Goal: Obtain resource: Download file/media

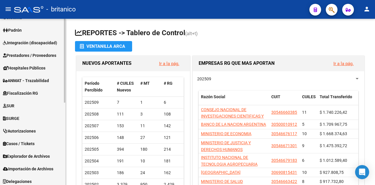
scroll to position [164, 0]
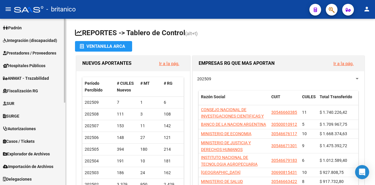
click at [20, 155] on span "Explorador de Archivos" at bounding box center [26, 154] width 47 height 6
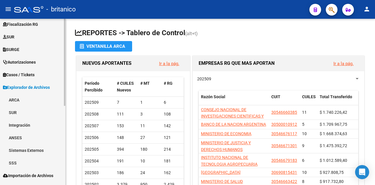
scroll to position [151, 0]
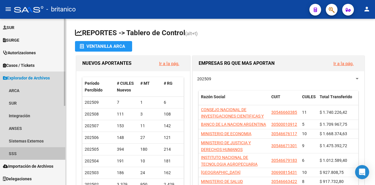
click at [21, 152] on link "SSS" at bounding box center [32, 153] width 65 height 13
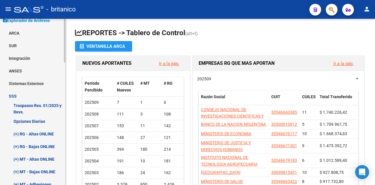
scroll to position [210, 0]
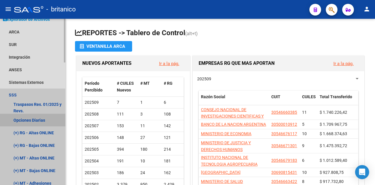
click at [22, 121] on link "Opciones Diarias" at bounding box center [32, 120] width 65 height 13
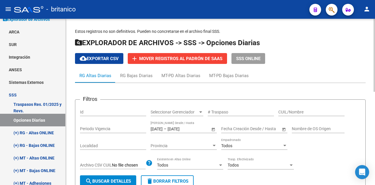
click at [196, 129] on input "[DATE]" at bounding box center [182, 128] width 29 height 5
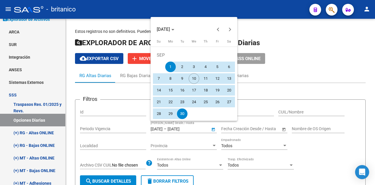
click at [155, 78] on span "7" at bounding box center [159, 78] width 11 height 11
type input "[DATE]"
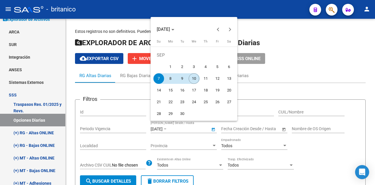
click at [192, 80] on span "10" at bounding box center [194, 78] width 11 height 11
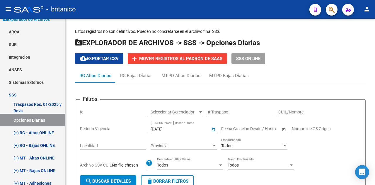
type input "[DATE]"
click at [107, 179] on span "search Buscar Detalles" at bounding box center [108, 181] width 46 height 5
click at [104, 60] on span "cloud_download Exportar CSV" at bounding box center [99, 58] width 39 height 5
